Goal: Task Accomplishment & Management: Complete application form

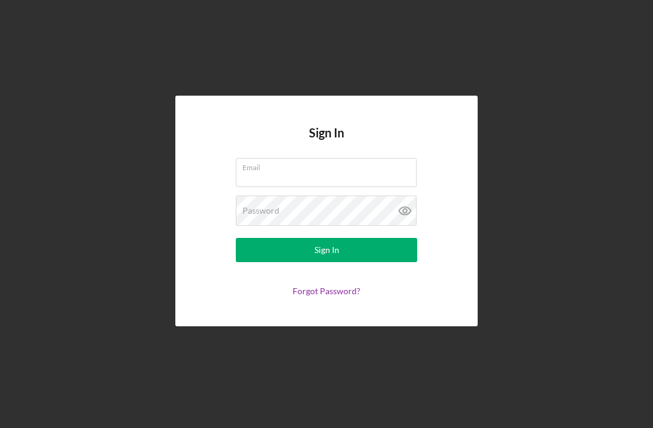
click at [342, 183] on div "Email" at bounding box center [326, 173] width 181 height 30
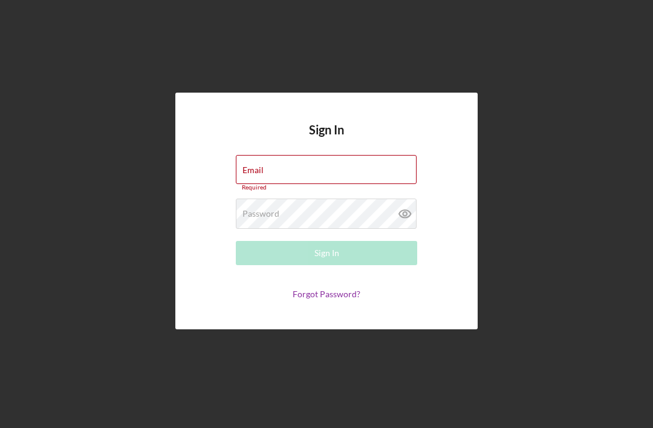
click at [344, 183] on input "Email" at bounding box center [326, 169] width 181 height 29
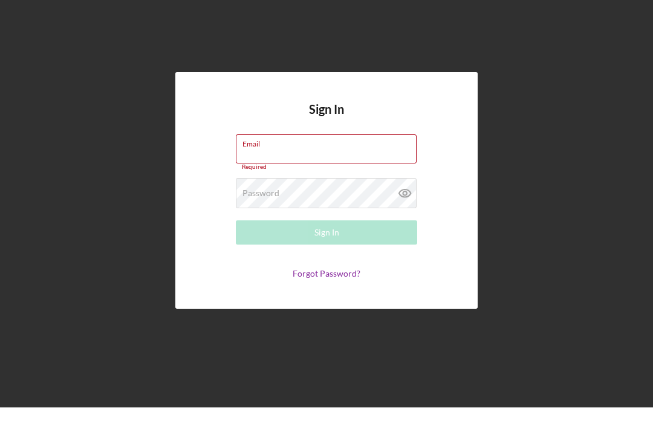
type input "m"
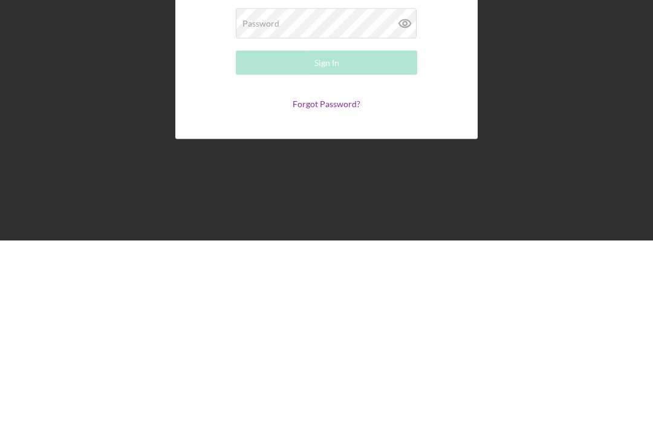
type input "[EMAIL_ADDRESS][DOMAIN_NAME]"
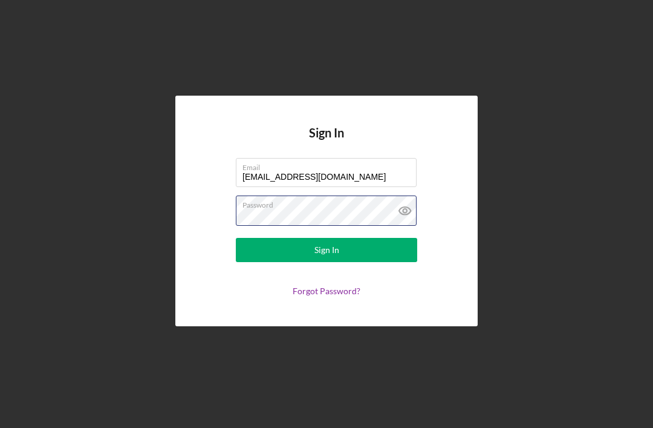
click at [327, 238] on button "Sign In" at bounding box center [326, 250] width 181 height 24
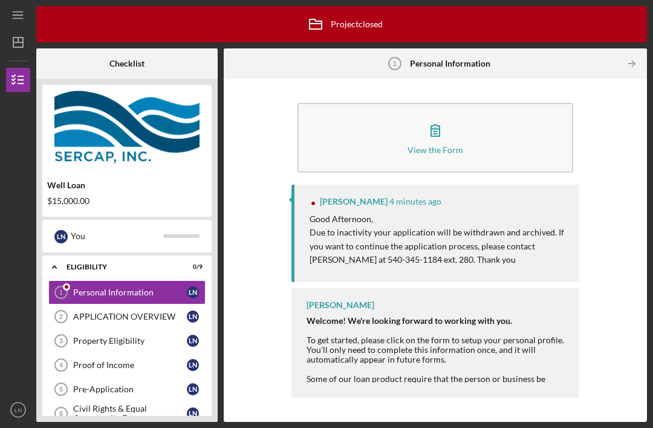
click at [145, 287] on div "Personal Information" at bounding box center [130, 292] width 114 height 10
click at [548, 226] on p "Due to inactivity your application will be withdrawn and archived. If you want …" at bounding box center [439, 246] width 258 height 41
click at [161, 287] on div "Personal Information" at bounding box center [130, 292] width 114 height 10
click at [165, 312] on div "APPLICATION OVERVIEW" at bounding box center [130, 317] width 114 height 10
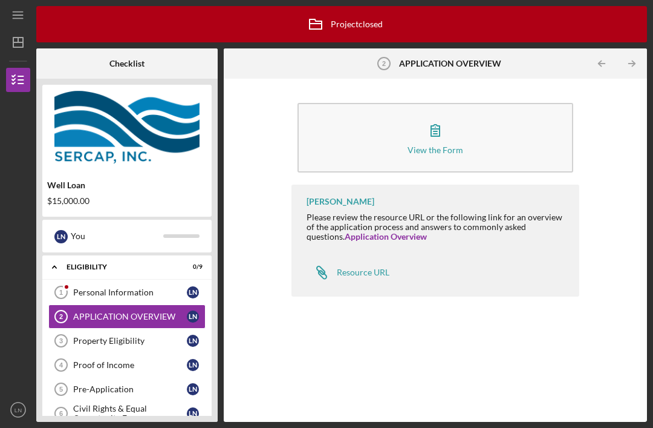
click at [377, 267] on div "Resource URL" at bounding box center [363, 272] width 53 height 10
